Goal: Task Accomplishment & Management: Use online tool/utility

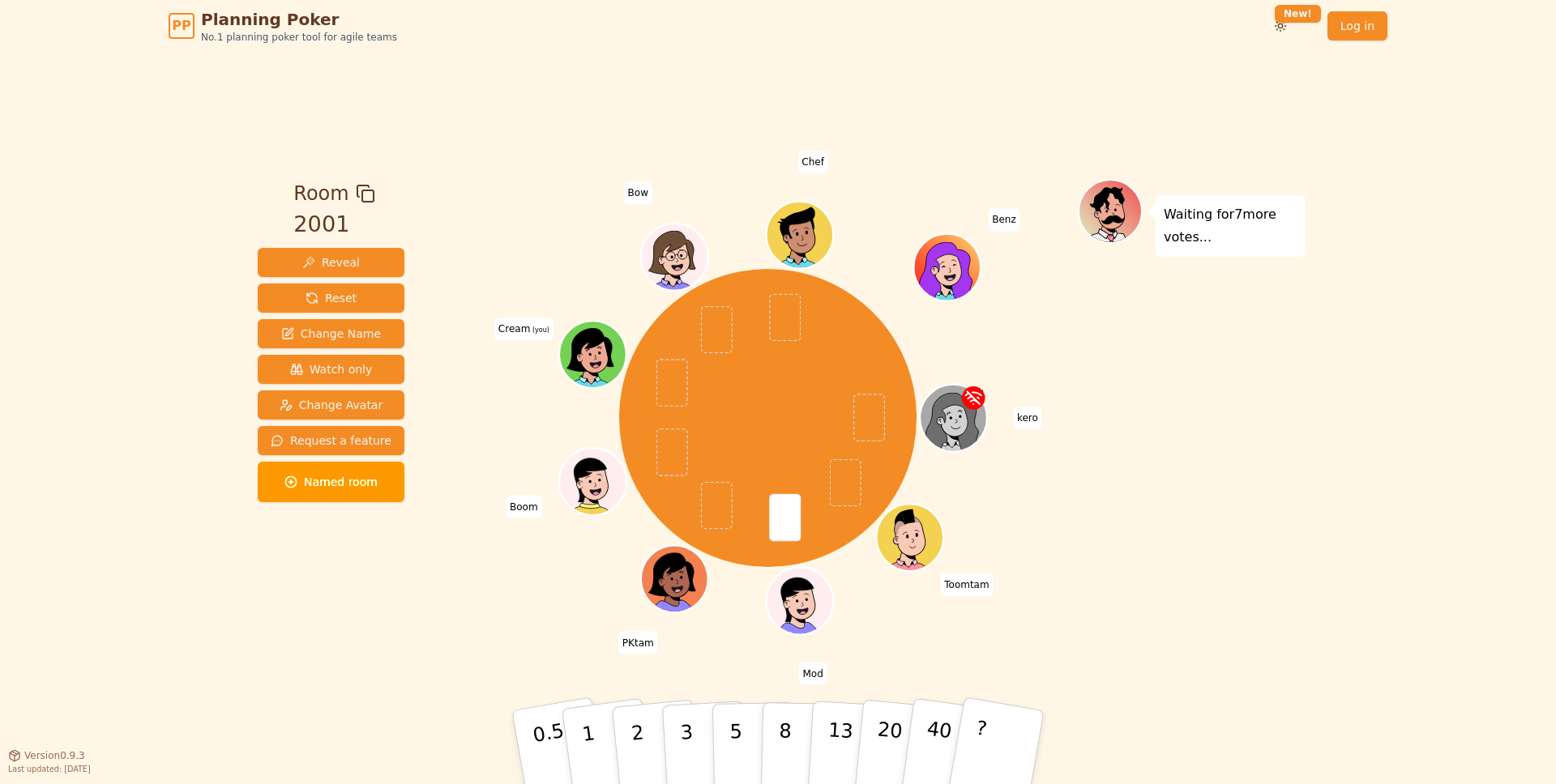
click at [1207, 321] on div "Waiting for 7 more votes..." at bounding box center [1190, 404] width 227 height 448
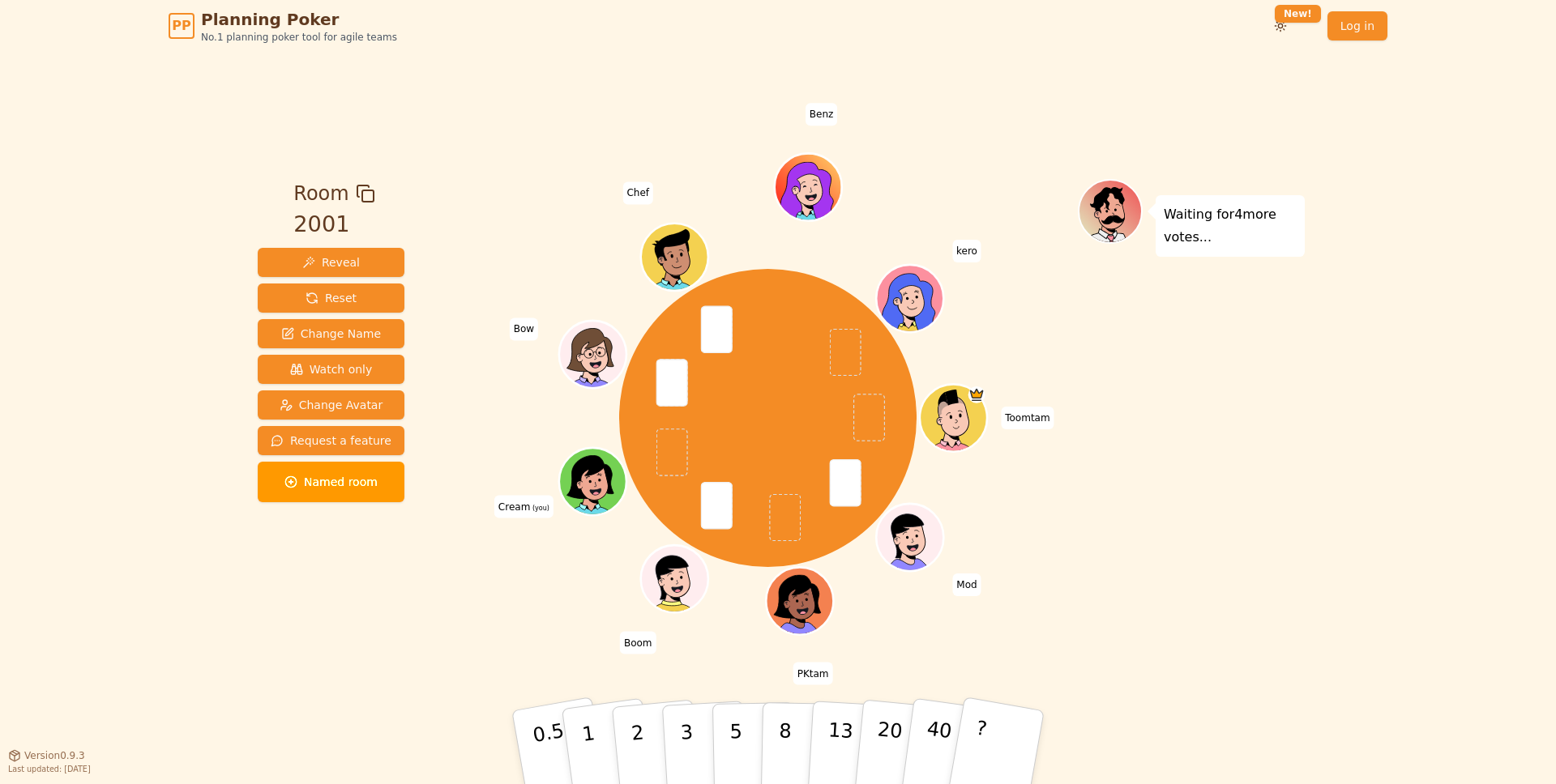
click at [1194, 552] on div "Waiting for 4 more votes..." at bounding box center [1190, 404] width 227 height 448
click at [679, 735] on p "3" at bounding box center [687, 749] width 17 height 88
click at [739, 723] on p "5" at bounding box center [736, 747] width 14 height 87
click at [646, 726] on button "2" at bounding box center [655, 747] width 92 height 129
click at [685, 737] on p "3" at bounding box center [687, 749] width 17 height 88
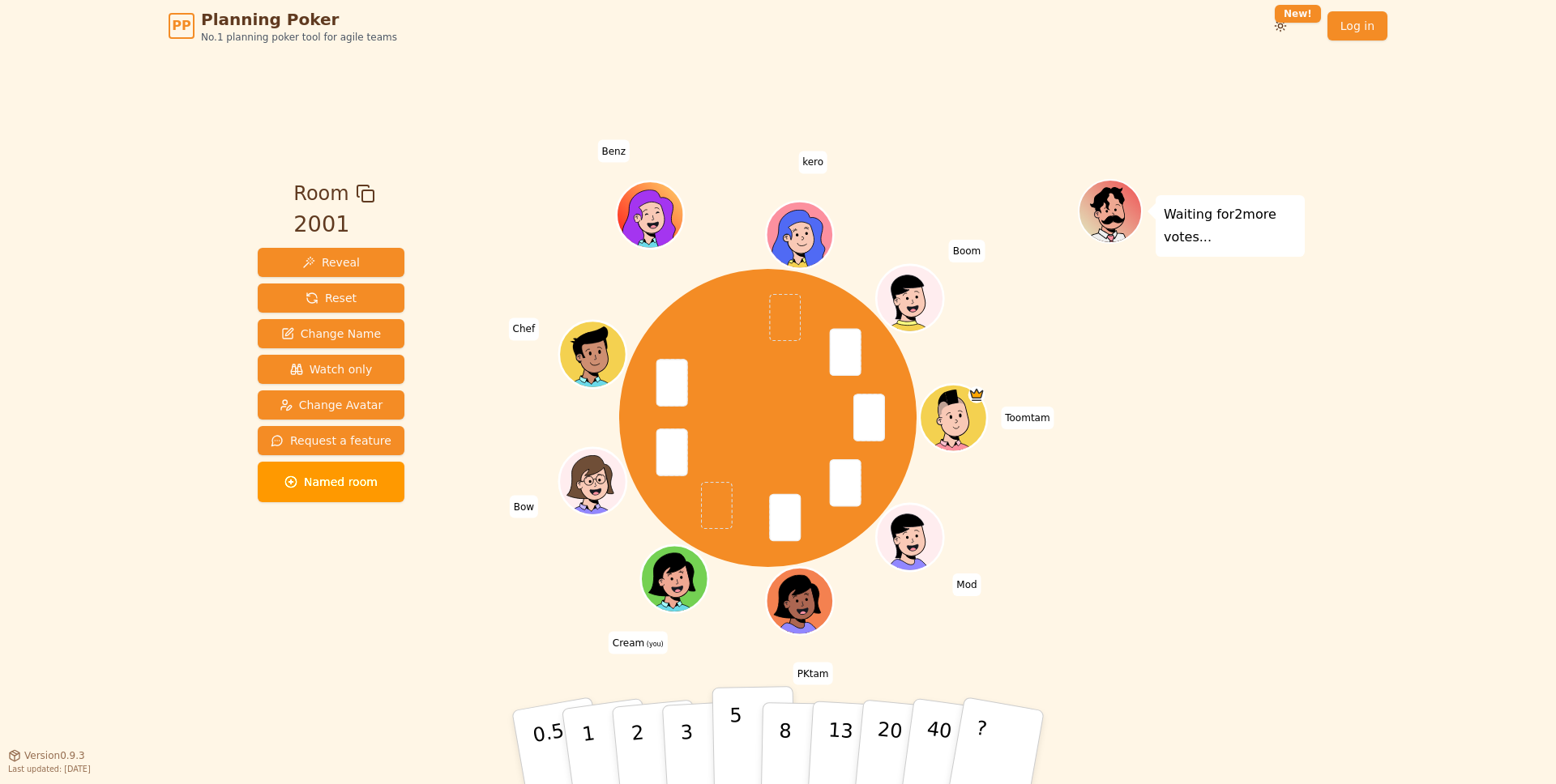
click at [738, 723] on p "5" at bounding box center [736, 747] width 14 height 87
click at [573, 620] on div "Toomtam Mod PKtam Cream (you) Bow Chef Benz kero Boom" at bounding box center [768, 418] width 620 height 419
drag, startPoint x: 1211, startPoint y: 531, endPoint x: 1190, endPoint y: 532, distance: 21.0
click at [1209, 531] on div "Waiting for 2 more votes..." at bounding box center [1190, 404] width 227 height 448
click at [793, 731] on button "8" at bounding box center [803, 747] width 83 height 123
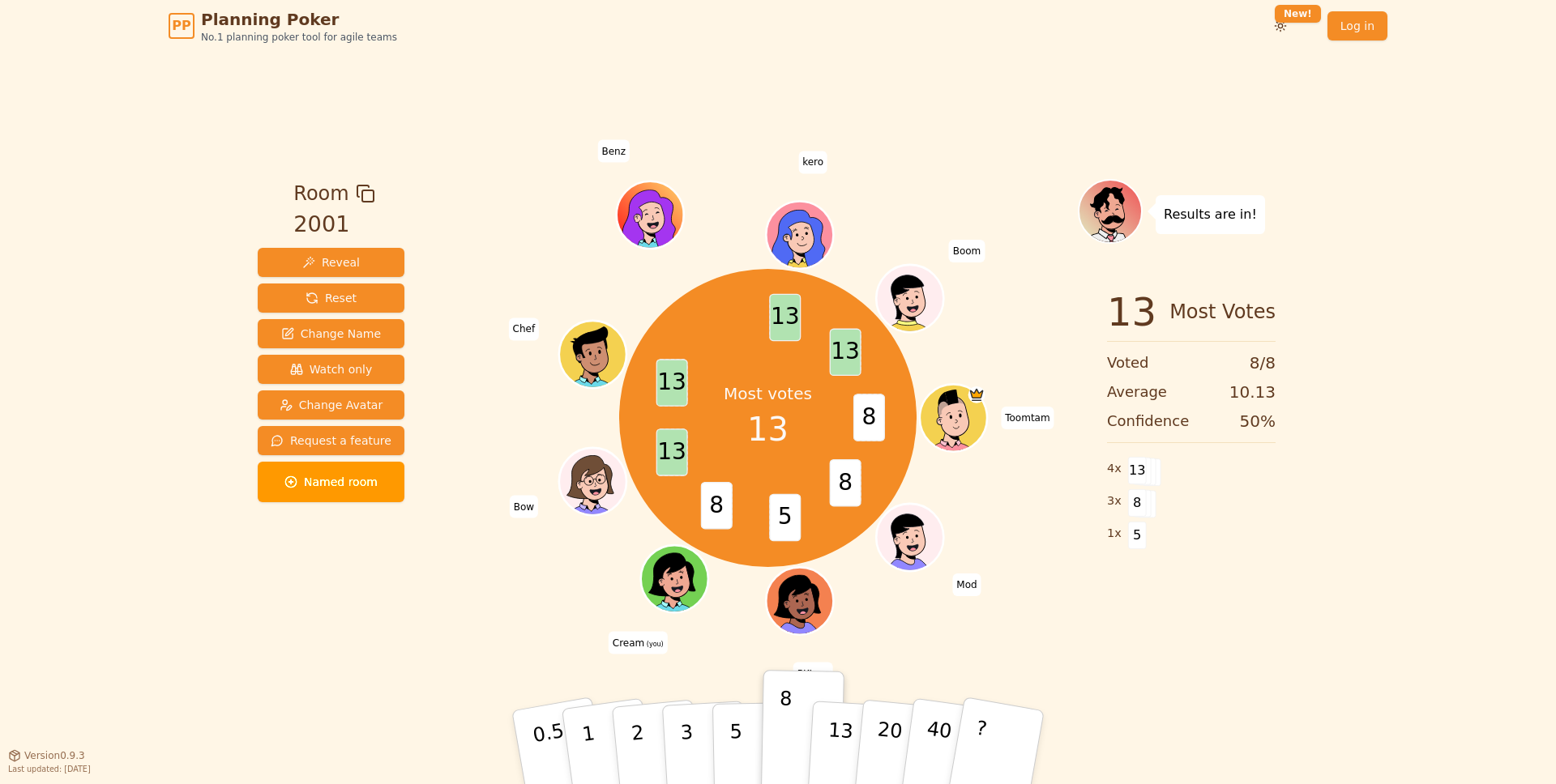
click at [1177, 620] on div "Results are in! 13 Most Votes Voted 8 / 8 Average 10.13 Confidence 50 % 4 x 13 …" at bounding box center [1190, 404] width 227 height 448
click at [492, 596] on div "Most votes 13 8 8 5 8 13 13 13 13 Toomtam Mod PKtam Cream (you) Bow Chef Benz k…" at bounding box center [768, 418] width 620 height 419
click at [999, 494] on div "Most votes 13 8 8 5 8 13 13 13 13 Toomtam Mod PKtam Cream (you) Bow Chef Benz k…" at bounding box center [768, 418] width 620 height 419
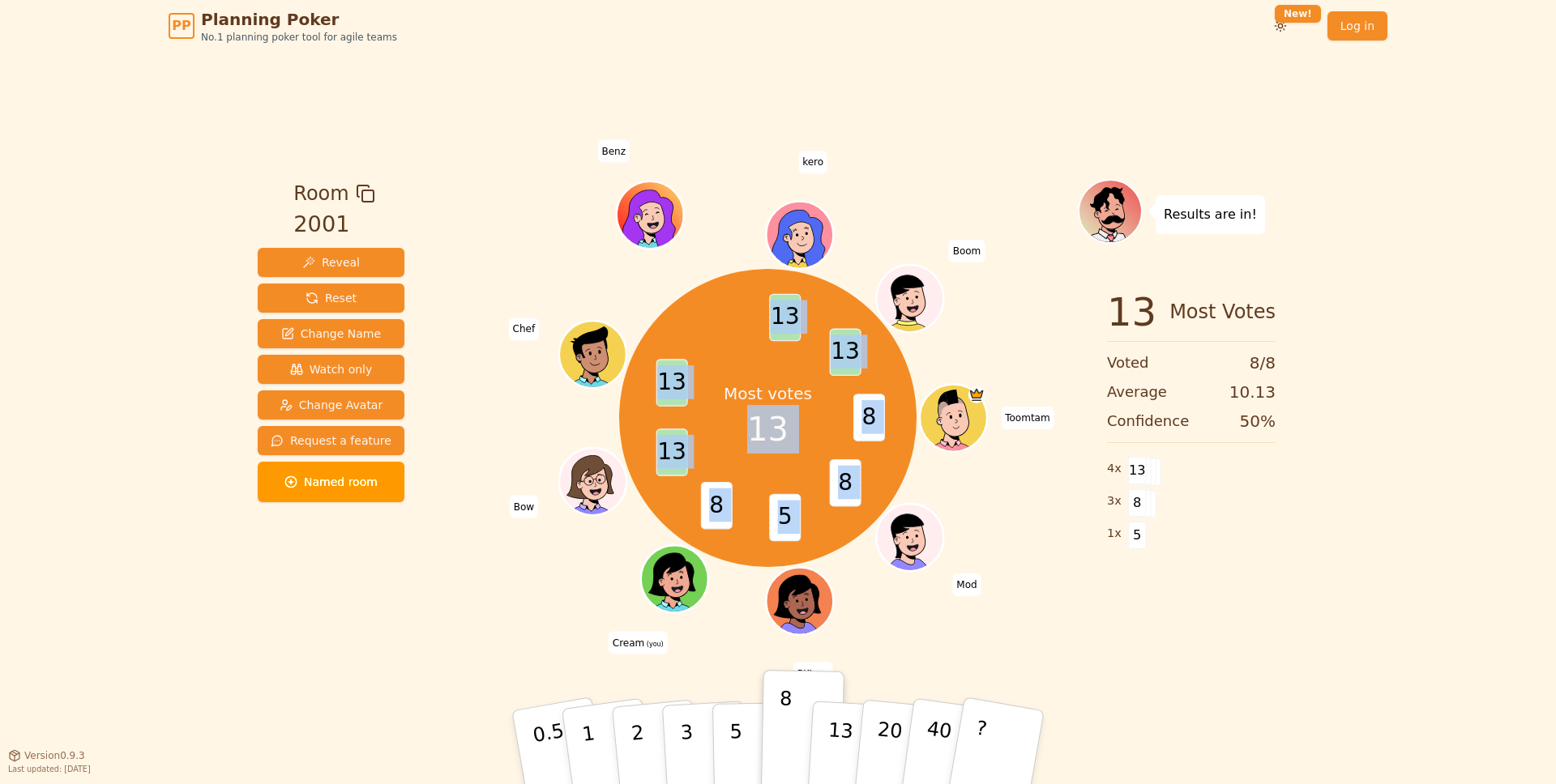
drag, startPoint x: 957, startPoint y: 467, endPoint x: 972, endPoint y: 452, distance: 21.2
click at [973, 451] on div "Most votes 13 8 8 5 8 13 13 13 13 Toomtam Mod PKtam Cream (you) Bow Chef Benz k…" at bounding box center [768, 418] width 620 height 419
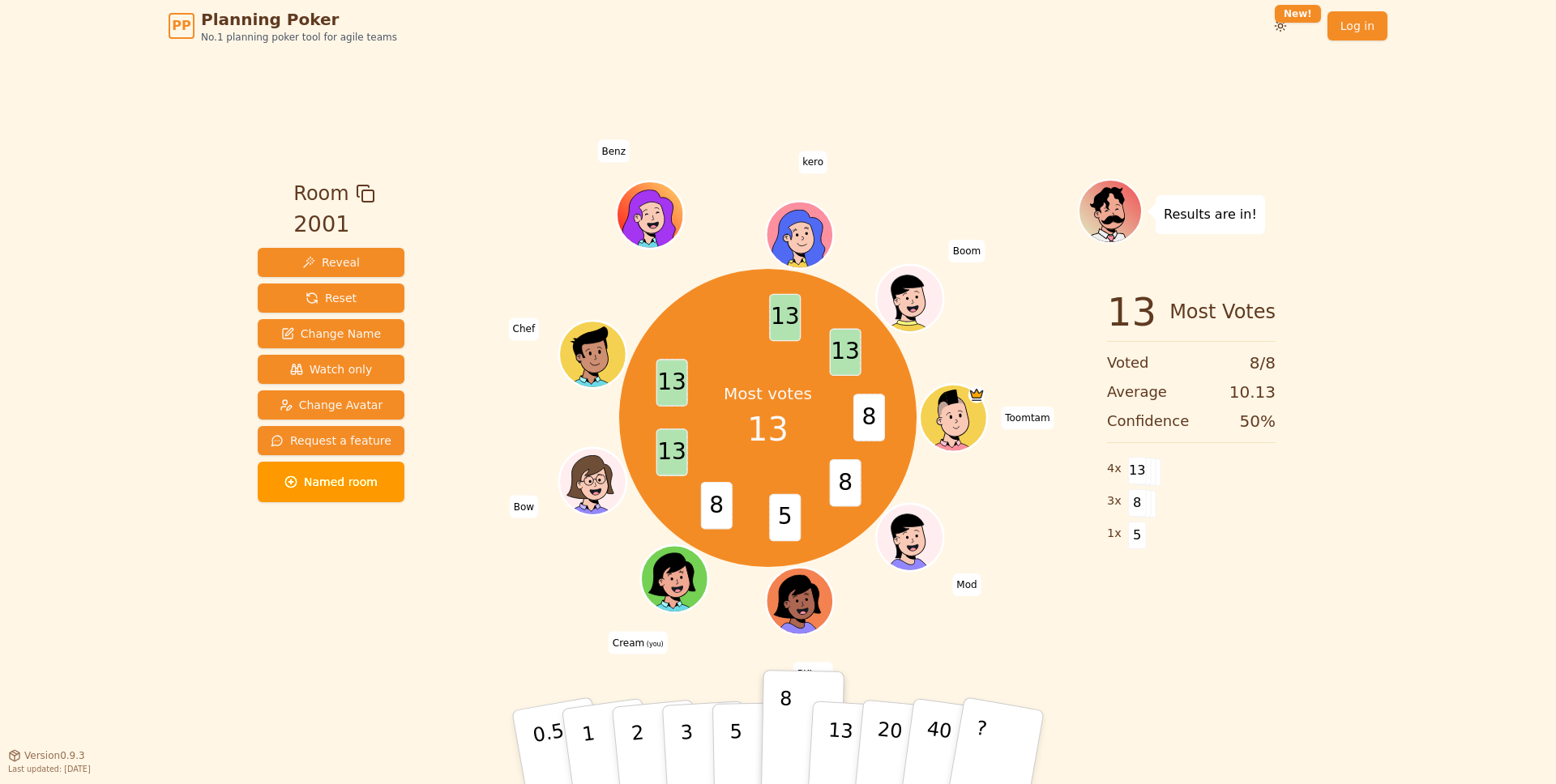
drag, startPoint x: 940, startPoint y: 464, endPoint x: 817, endPoint y: 439, distance: 125.5
click at [930, 463] on div "Most votes 13 8 8 5 8 13 13 13 13 Toomtam Mod PKtam Cream (you) Bow Chef Benz k…" at bounding box center [768, 418] width 620 height 419
click at [739, 425] on div "Most votes 13" at bounding box center [768, 418] width 121 height 121
drag, startPoint x: 742, startPoint y: 425, endPoint x: 811, endPoint y: 427, distance: 69.0
click at [811, 427] on div "Most votes 13" at bounding box center [768, 418] width 121 height 121
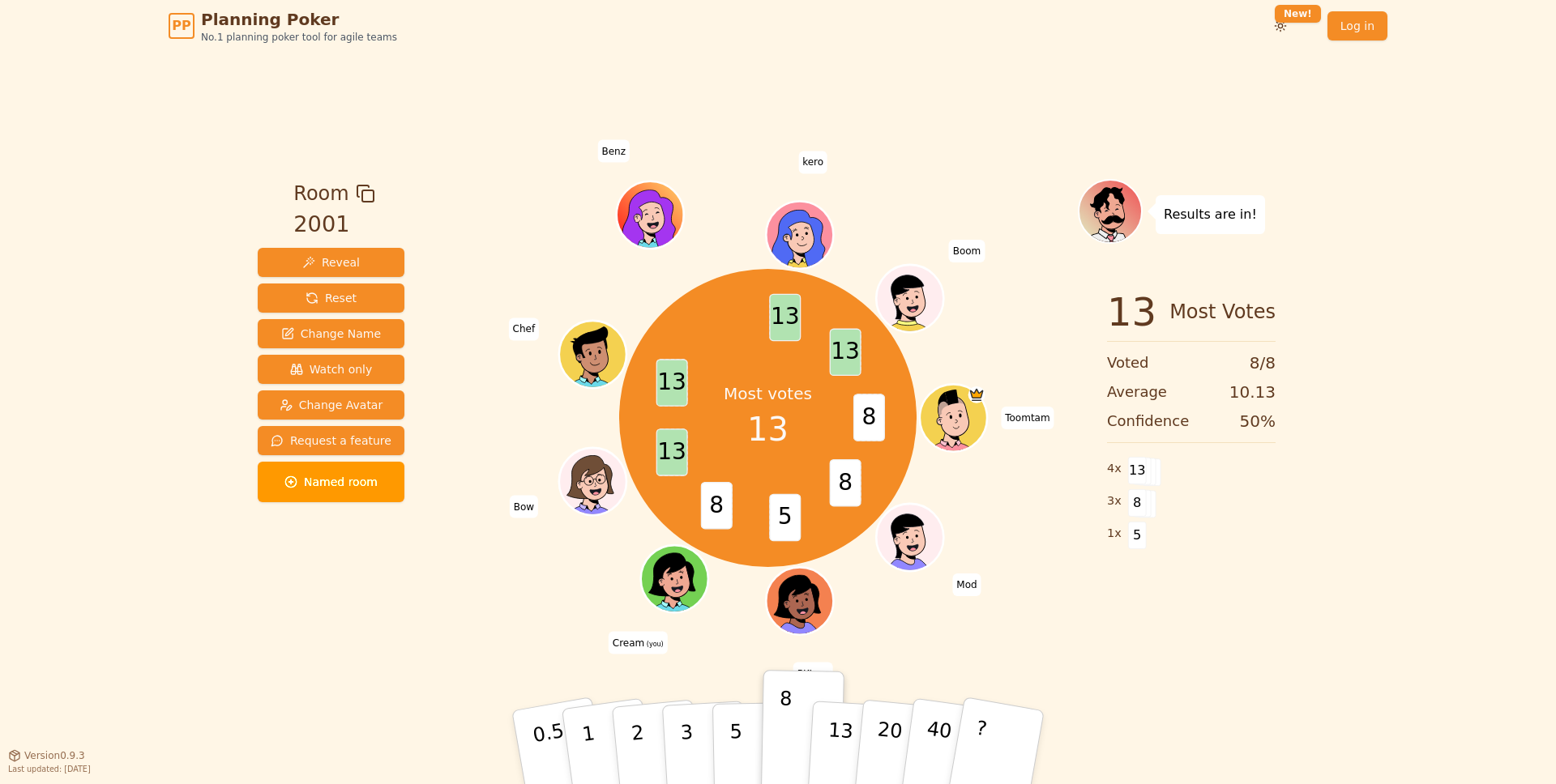
click at [1035, 490] on div "Most votes 13 8 8 5 8 13 13 13 13 Toomtam Mod PKtam Cream (you) Bow Chef Benz k…" at bounding box center [768, 418] width 620 height 419
drag, startPoint x: 862, startPoint y: 412, endPoint x: 875, endPoint y: 417, distance: 13.9
click at [875, 417] on span "8" at bounding box center [869, 419] width 32 height 48
drag, startPoint x: 835, startPoint y: 352, endPoint x: 861, endPoint y: 354, distance: 26.1
click at [861, 354] on span "13" at bounding box center [846, 353] width 32 height 48
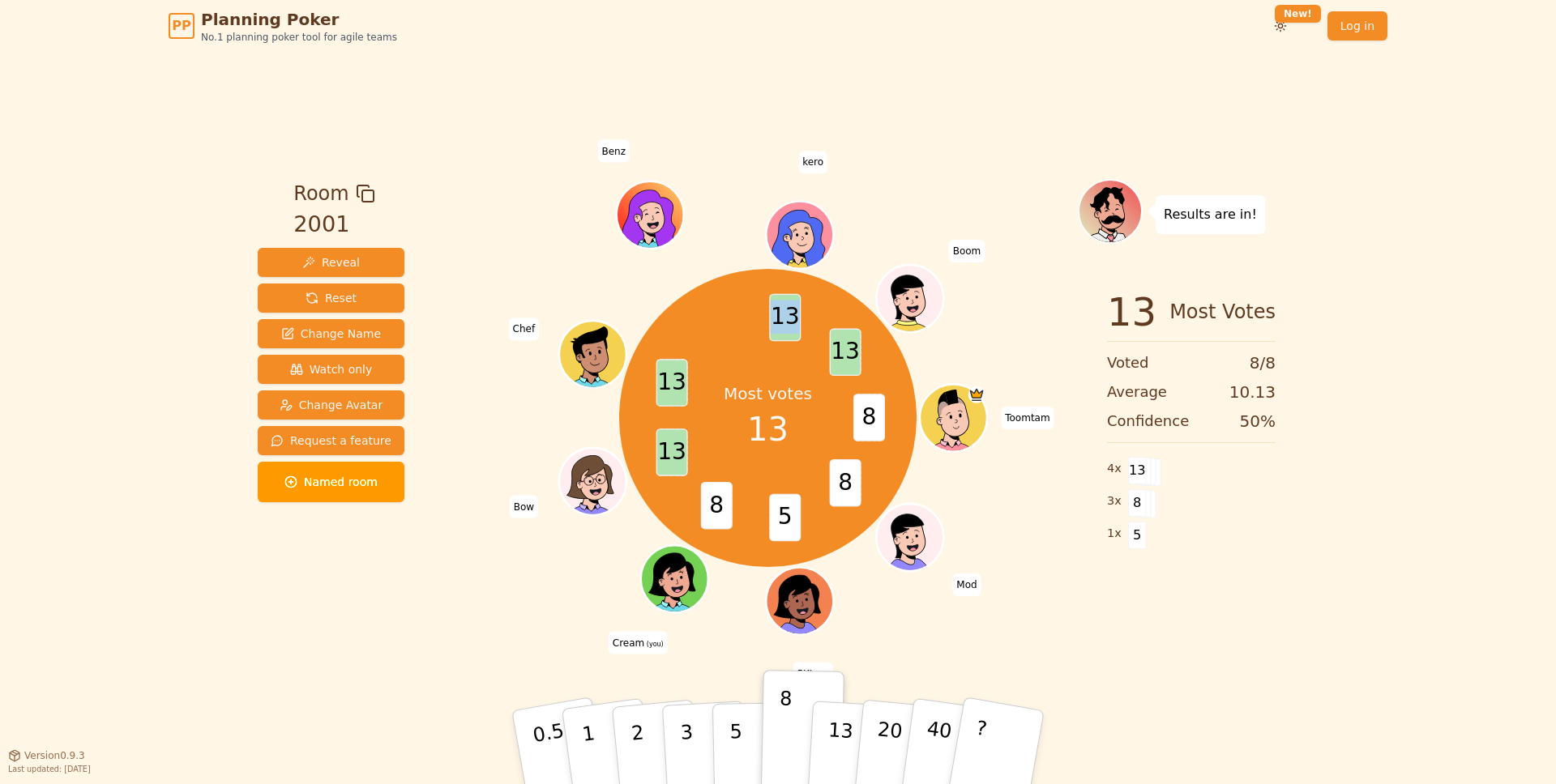
drag, startPoint x: 793, startPoint y: 317, endPoint x: 776, endPoint y: 320, distance: 17.3
click at [776, 320] on span "13" at bounding box center [786, 318] width 32 height 48
drag, startPoint x: 677, startPoint y: 383, endPoint x: 660, endPoint y: 385, distance: 17.1
click at [660, 385] on span "13" at bounding box center [672, 384] width 32 height 48
drag, startPoint x: 660, startPoint y: 448, endPoint x: 766, endPoint y: 459, distance: 106.6
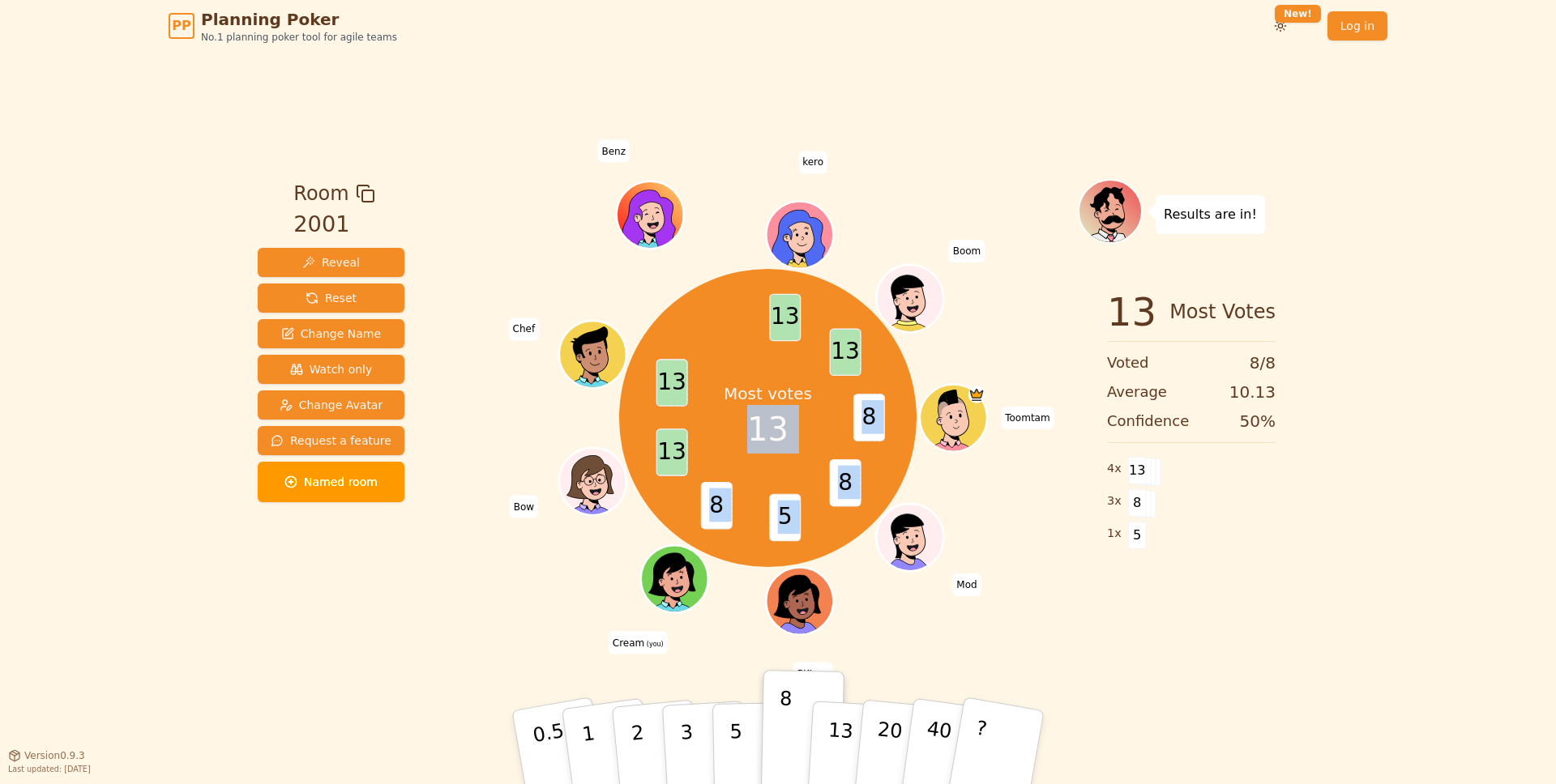
click at [695, 448] on div "Most votes 13 8 8 5 8 13 13 13 13 Toomtam Mod PKtam Cream (you) Bow Chef Benz k…" at bounding box center [768, 418] width 298 height 298
drag, startPoint x: 830, startPoint y: 470, endPoint x: 847, endPoint y: 474, distance: 17.5
click at [830, 470] on span "8" at bounding box center [846, 483] width 32 height 48
drag, startPoint x: 852, startPoint y: 478, endPoint x: 839, endPoint y: 481, distance: 13.3
click at [839, 481] on span "8" at bounding box center [846, 483] width 32 height 48
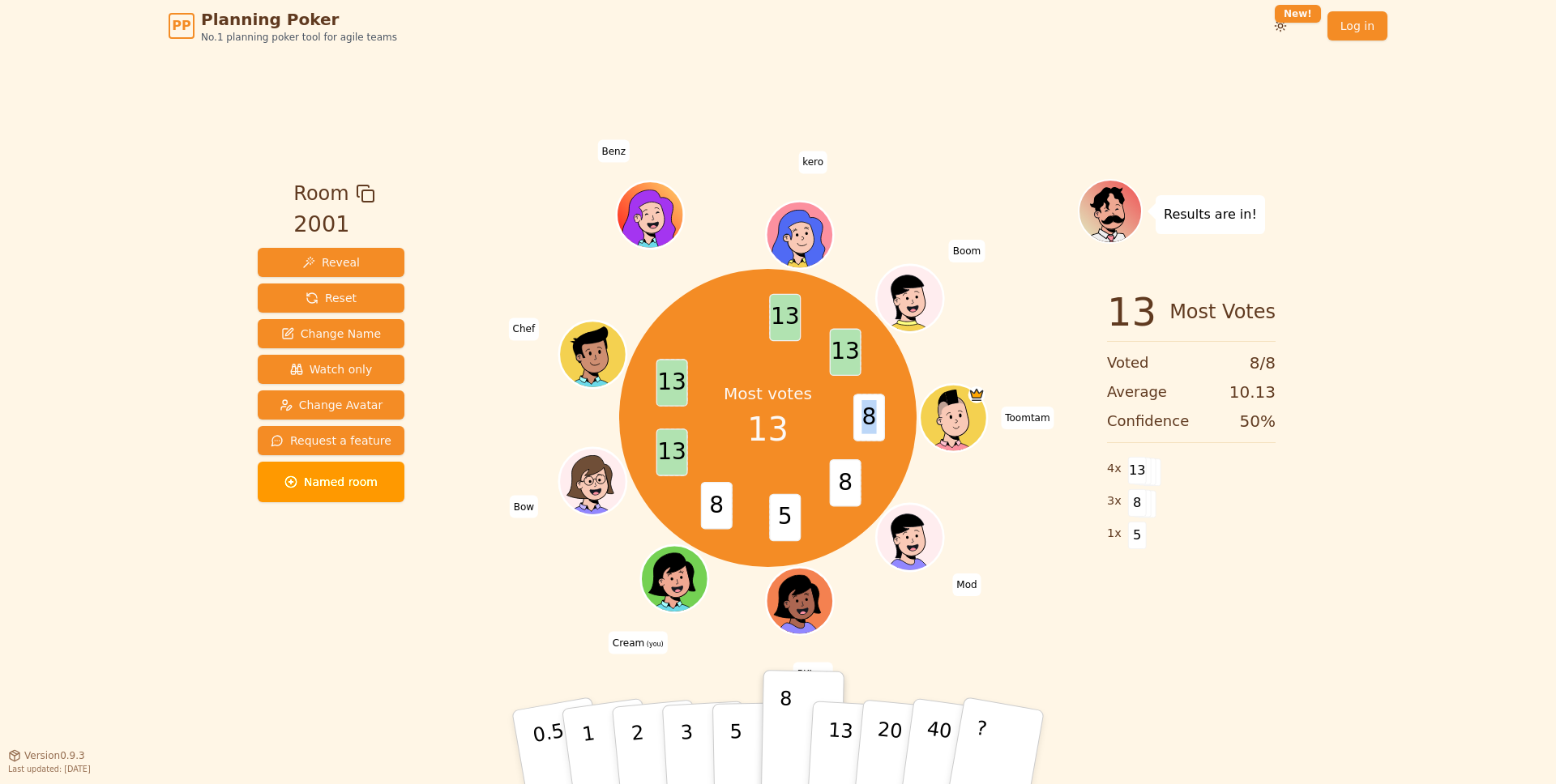
drag, startPoint x: 881, startPoint y: 416, endPoint x: 865, endPoint y: 417, distance: 16.0
click at [865, 417] on span "8" at bounding box center [869, 419] width 32 height 48
click at [812, 420] on div "Most votes 13" at bounding box center [768, 418] width 121 height 121
click at [717, 587] on div "Most votes 13 8 8 5 8 13 13 13 13 Toomtam Mod PKtam Cream (you) Bow Chef Benz k…" at bounding box center [768, 418] width 620 height 419
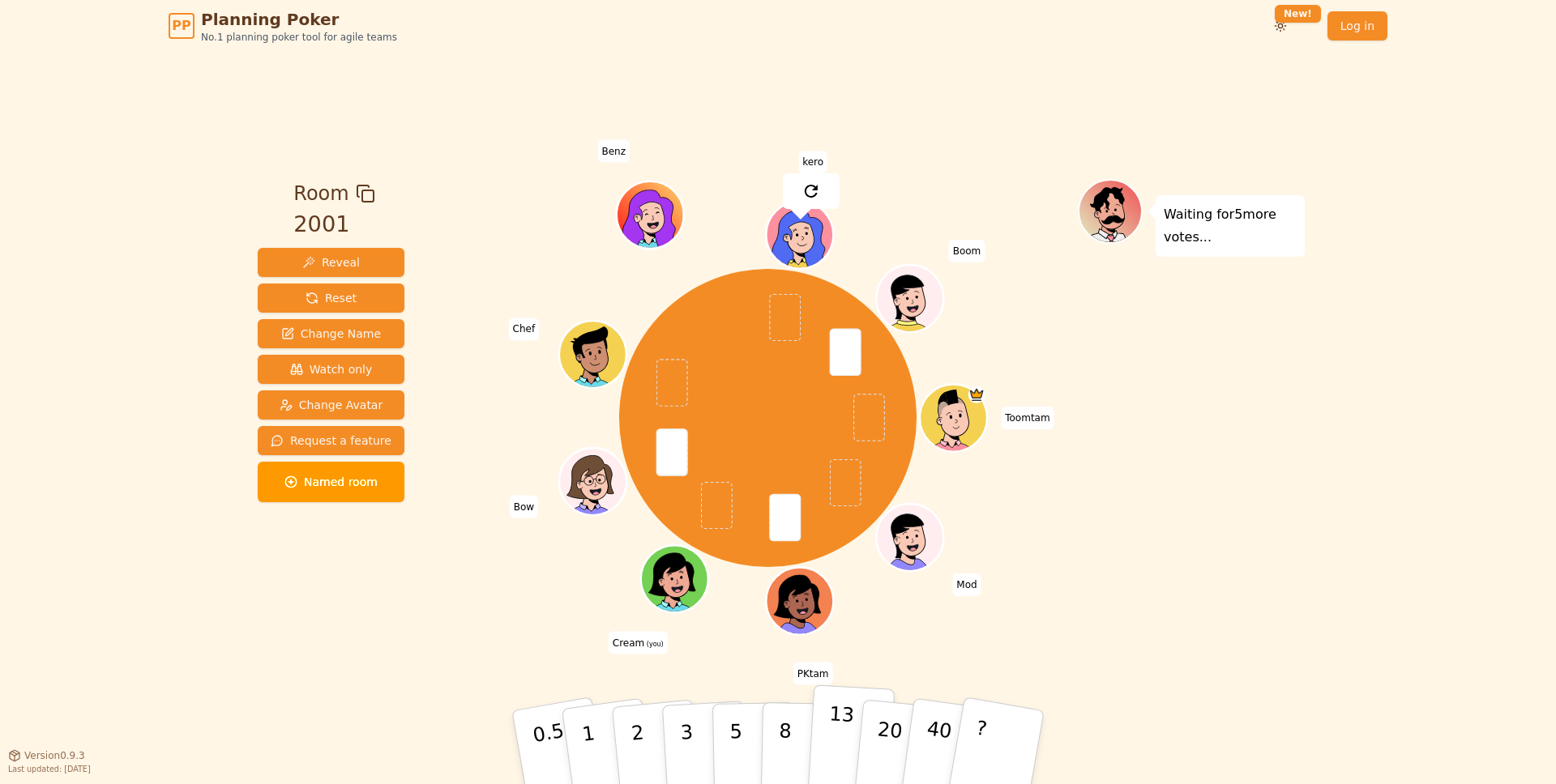
click at [840, 728] on p "13" at bounding box center [840, 747] width 30 height 89
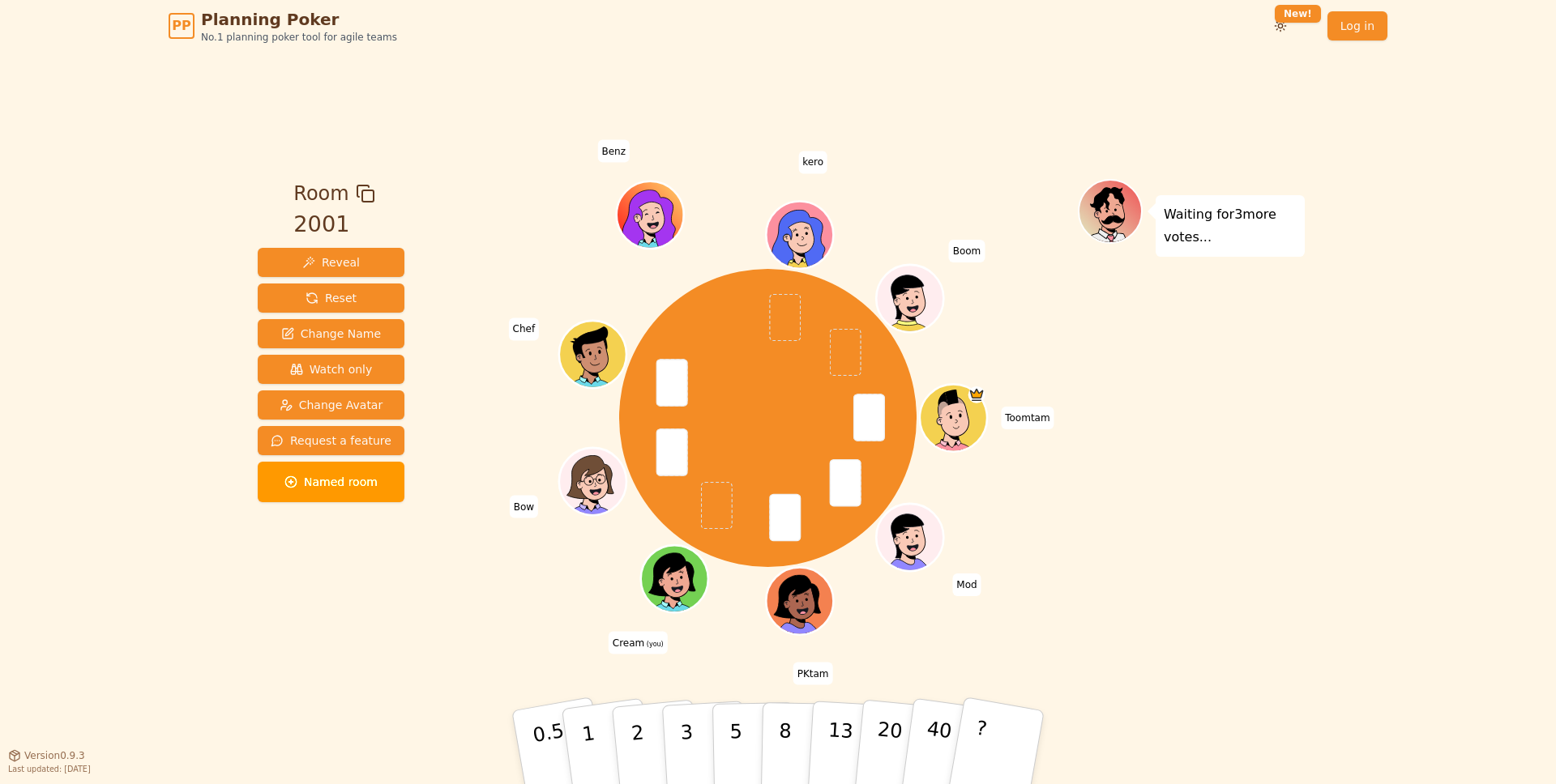
click at [740, 661] on div "Room 2001 Reveal Reset Change Name Watch only Change Avatar Request a feature N…" at bounding box center [778, 403] width 1053 height 703
click at [1067, 356] on div "Toomtam Mod PKtam Cream (you) Bow Chef Benz kero Boom" at bounding box center [768, 418] width 620 height 419
click at [778, 715] on button "8" at bounding box center [803, 747] width 83 height 123
drag, startPoint x: 1345, startPoint y: 496, endPoint x: 959, endPoint y: 390, distance: 400.3
click at [1345, 496] on div "PP Planning Poker No.1 planning poker tool for agile teams Toggle theme New! Lo…" at bounding box center [778, 392] width 1556 height 784
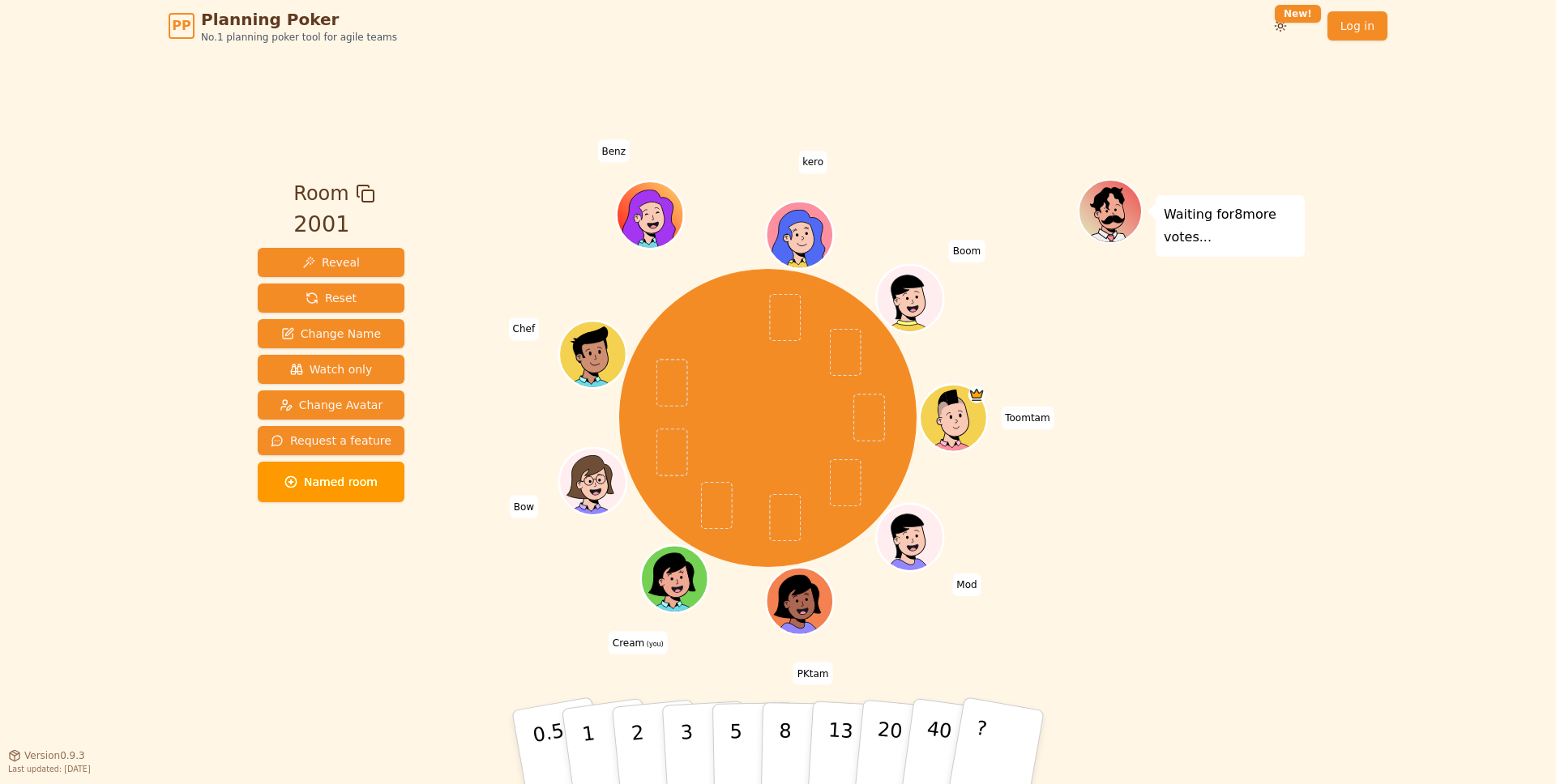
drag, startPoint x: 488, startPoint y: 134, endPoint x: 1072, endPoint y: 534, distance: 707.9
click at [1072, 533] on div "Room 2001 Reveal Reset Change Name Watch only Change Avatar Request a feature N…" at bounding box center [778, 403] width 1053 height 703
drag, startPoint x: 1043, startPoint y: 551, endPoint x: 1031, endPoint y: 553, distance: 12.2
click at [1043, 551] on div "Toomtam Mod PKtam Cream (you) Bow Chef Benz kero Boom" at bounding box center [768, 418] width 620 height 419
click at [911, 569] on div "Toomtam Mod PKtam Cream (you) Bow Chef Benz kero Boom" at bounding box center [768, 418] width 620 height 419
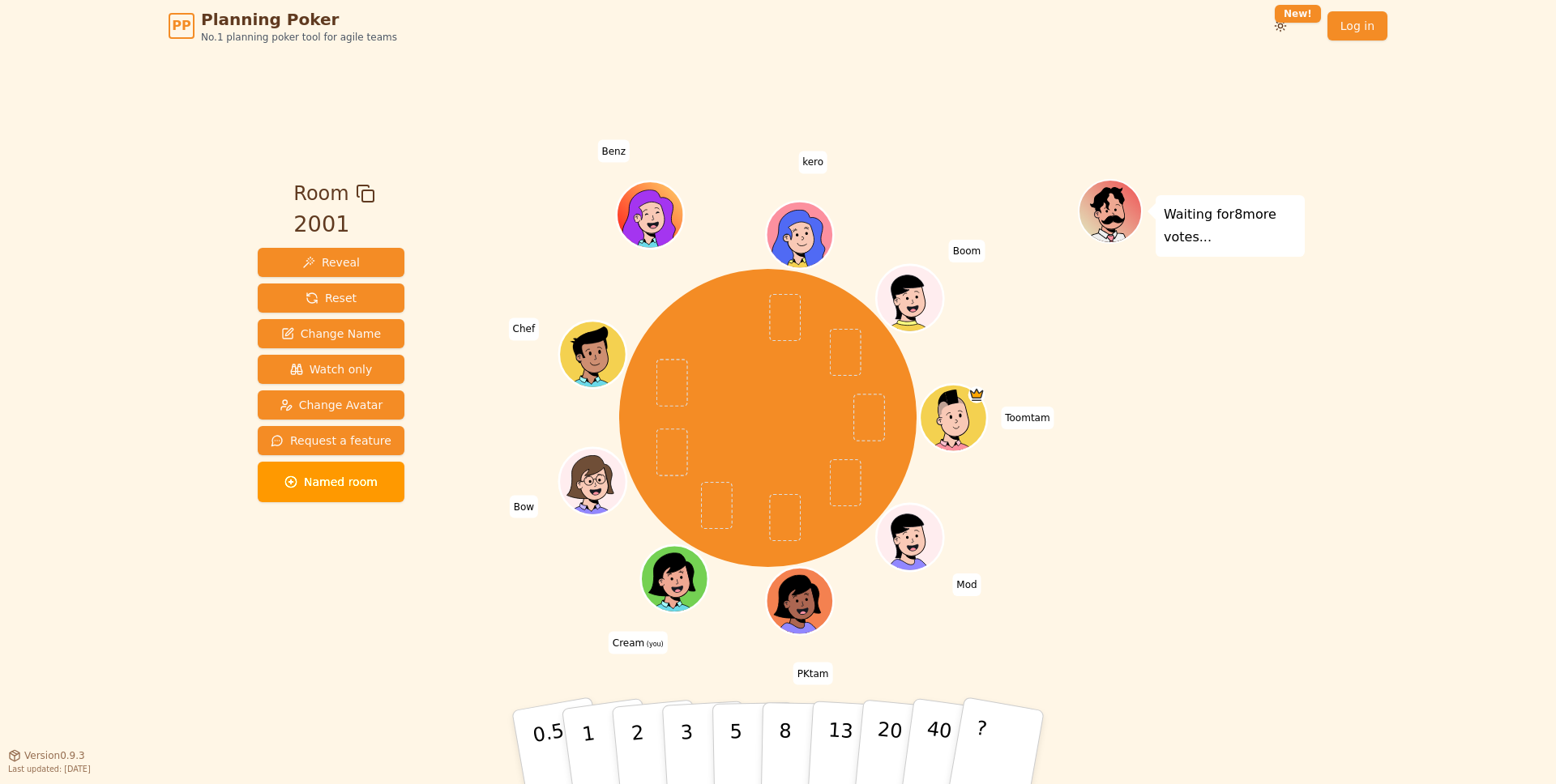
drag, startPoint x: 1081, startPoint y: 473, endPoint x: 1067, endPoint y: 436, distance: 39.6
click at [1080, 472] on div "Waiting for 8 more votes..." at bounding box center [1190, 404] width 227 height 448
drag, startPoint x: 1049, startPoint y: 416, endPoint x: 1009, endPoint y: 414, distance: 40.0
click at [1009, 414] on span "Toomtam" at bounding box center [1027, 418] width 52 height 22
click at [966, 281] on div "Toomtam Mod PKtam Cream (you) Bow Chef Benz kero Boom" at bounding box center [768, 418] width 620 height 419
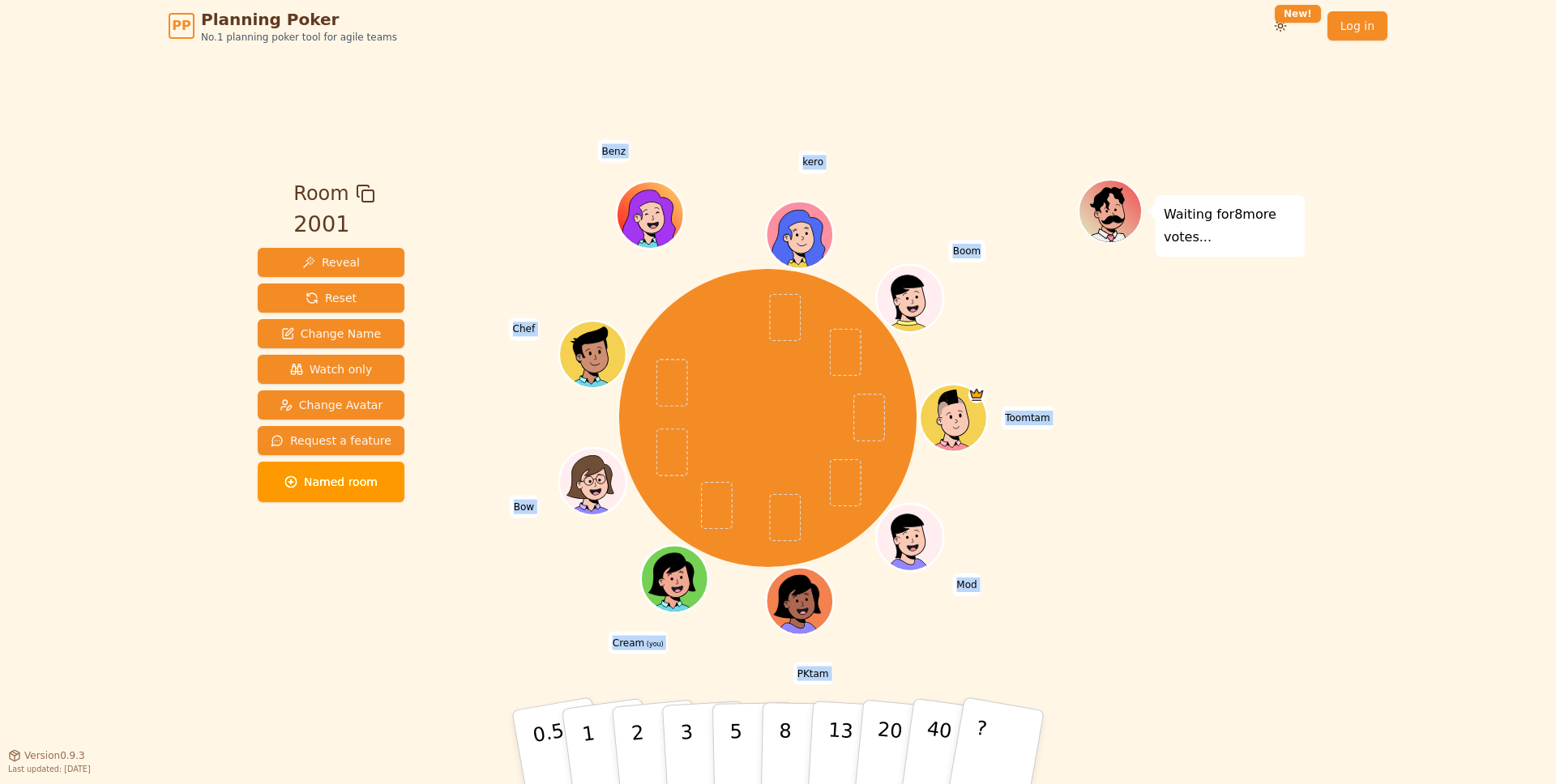
drag, startPoint x: 965, startPoint y: 253, endPoint x: 845, endPoint y: 211, distance: 127.1
click at [940, 252] on div "Toomtam Mod PKtam Cream (you) Bow Chef Benz kero Boom" at bounding box center [768, 418] width 620 height 419
click at [825, 182] on div at bounding box center [768, 194] width 620 height 29
drag, startPoint x: 853, startPoint y: 327, endPoint x: 1251, endPoint y: 544, distance: 453.3
click at [1241, 537] on div "Room 2001 Reveal Reset Change Name Watch only Change Avatar Request a feature N…" at bounding box center [778, 404] width 1053 height 448
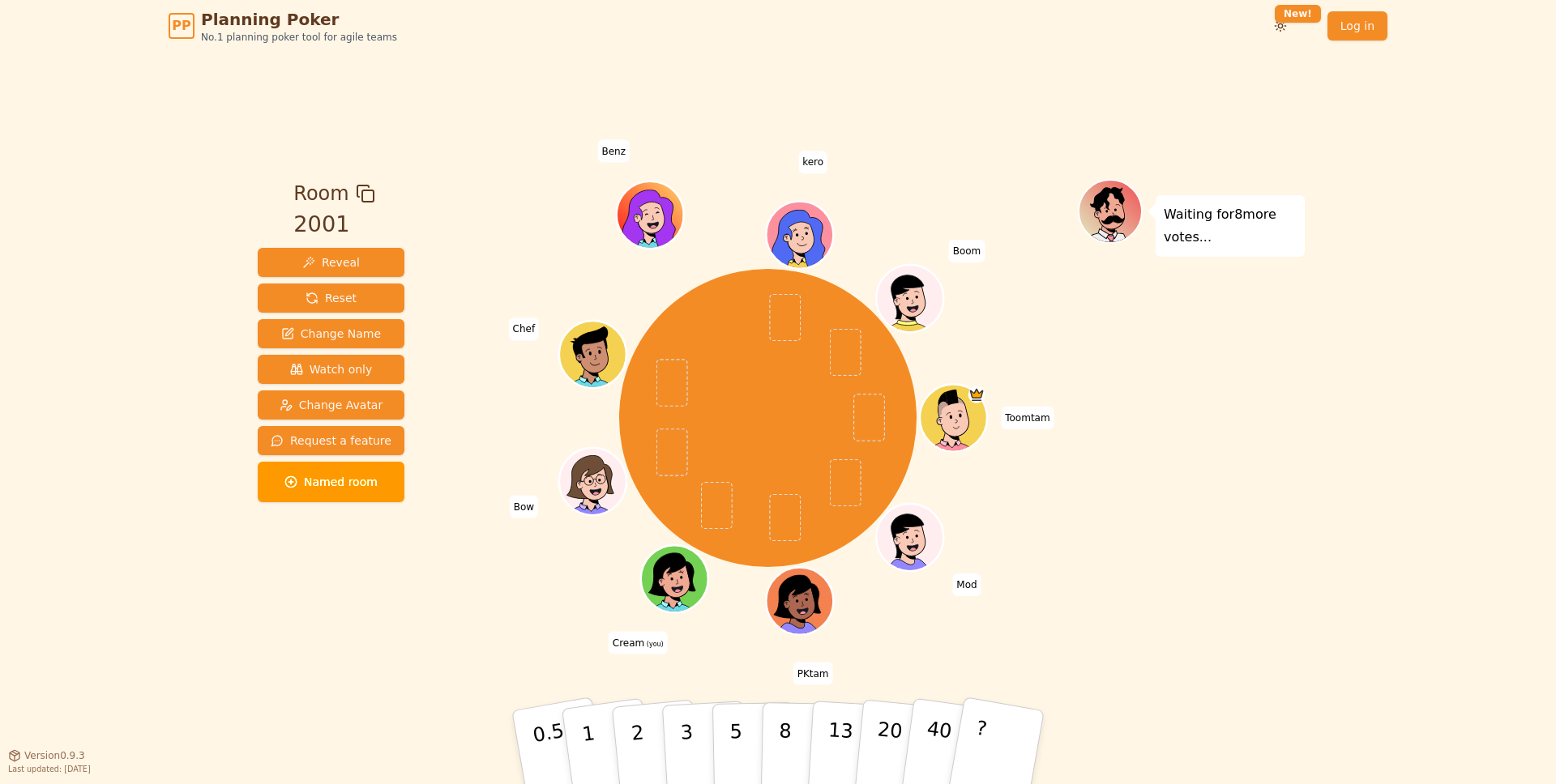
click at [1146, 360] on div "Waiting for 8 more votes..." at bounding box center [1190, 404] width 227 height 448
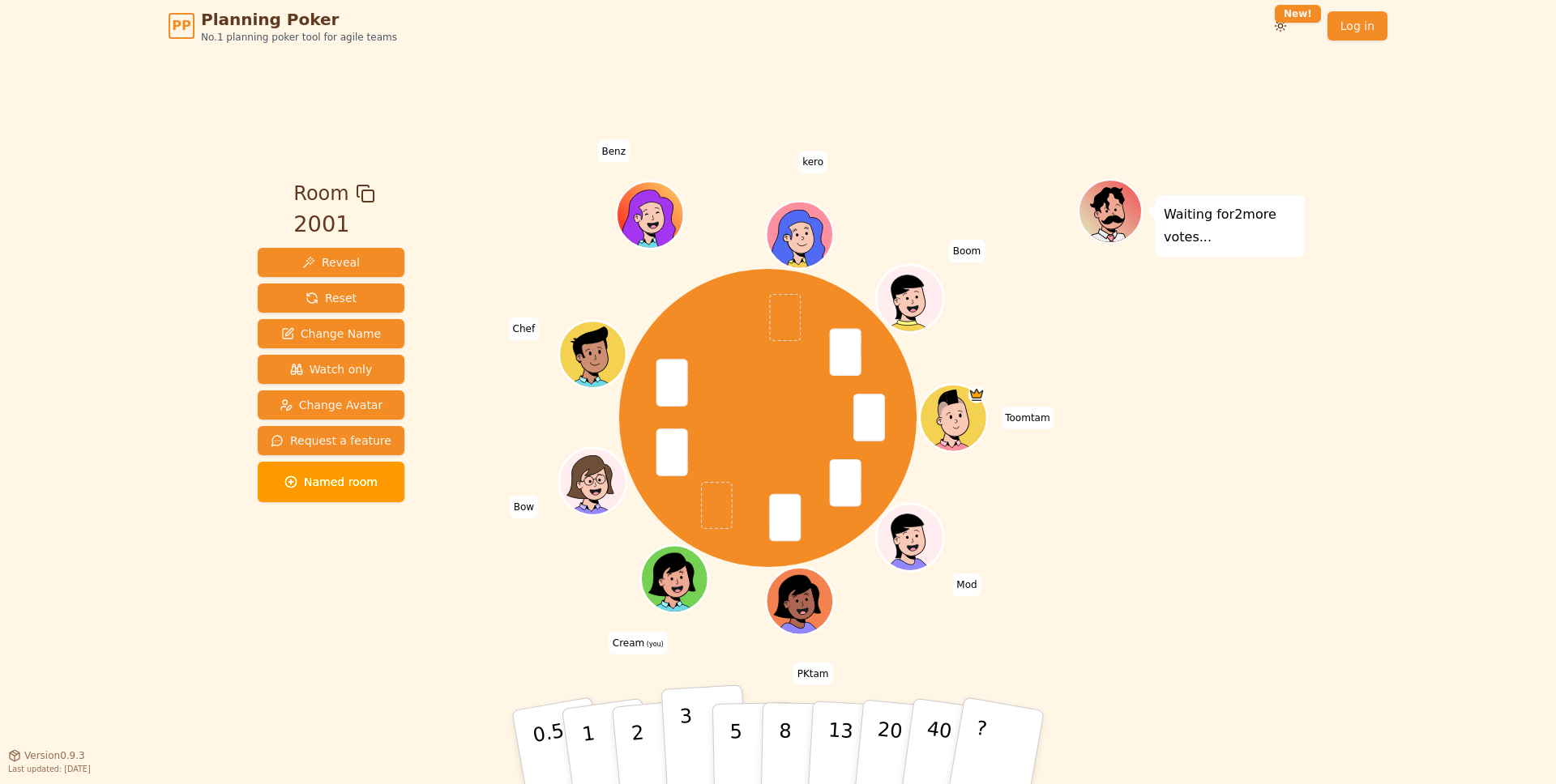
click at [691, 730] on p "3" at bounding box center [687, 749] width 17 height 88
click at [727, 732] on button "5" at bounding box center [753, 747] width 83 height 123
click at [745, 724] on button "5" at bounding box center [753, 747] width 83 height 123
click at [784, 751] on p "8" at bounding box center [784, 747] width 14 height 87
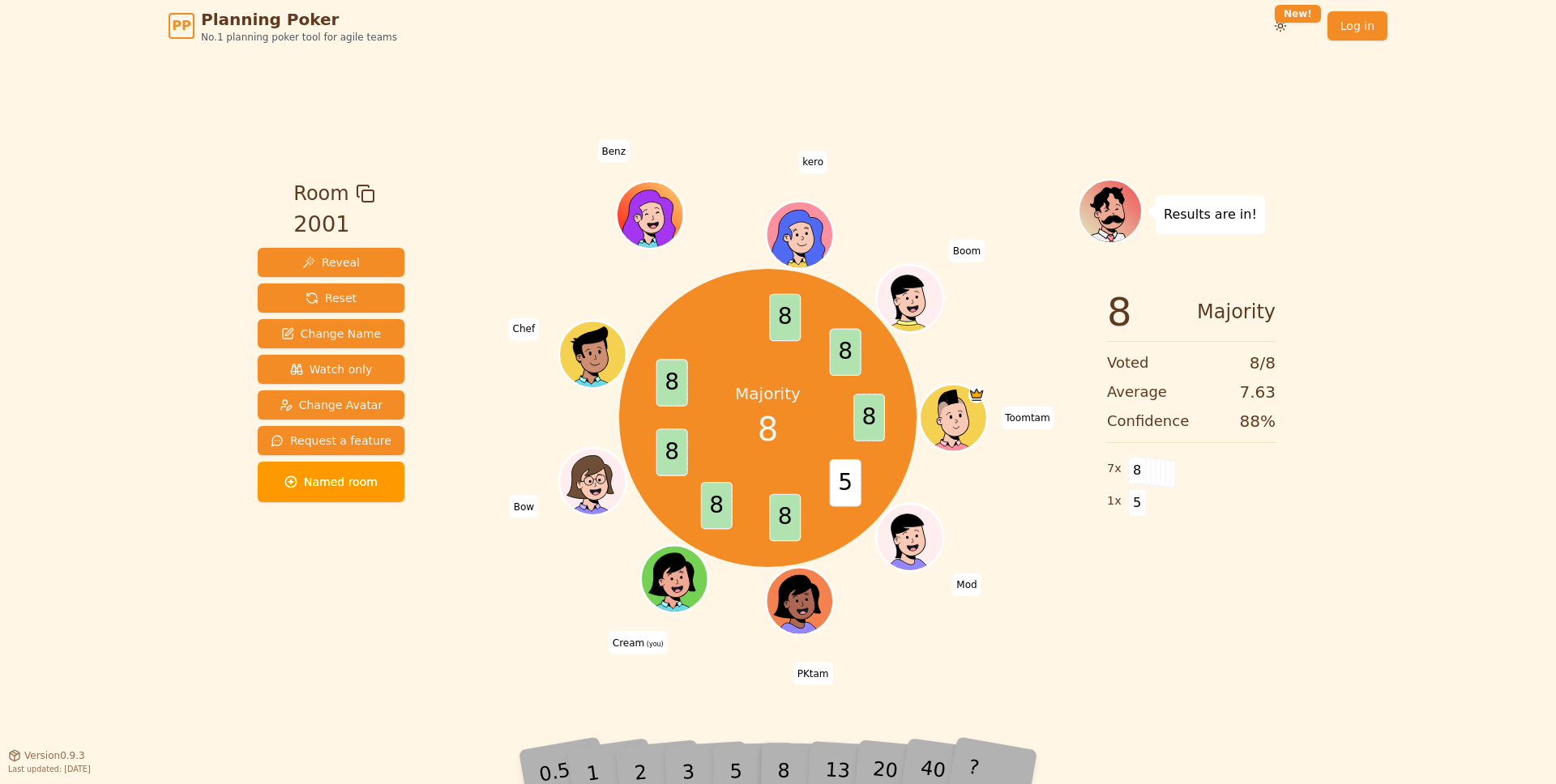
click at [919, 708] on div "Room 2001 Reveal Reset Change Name Watch only Change Avatar Request a feature N…" at bounding box center [778, 403] width 1053 height 703
